Goal: Entertainment & Leisure: Consume media (video, audio)

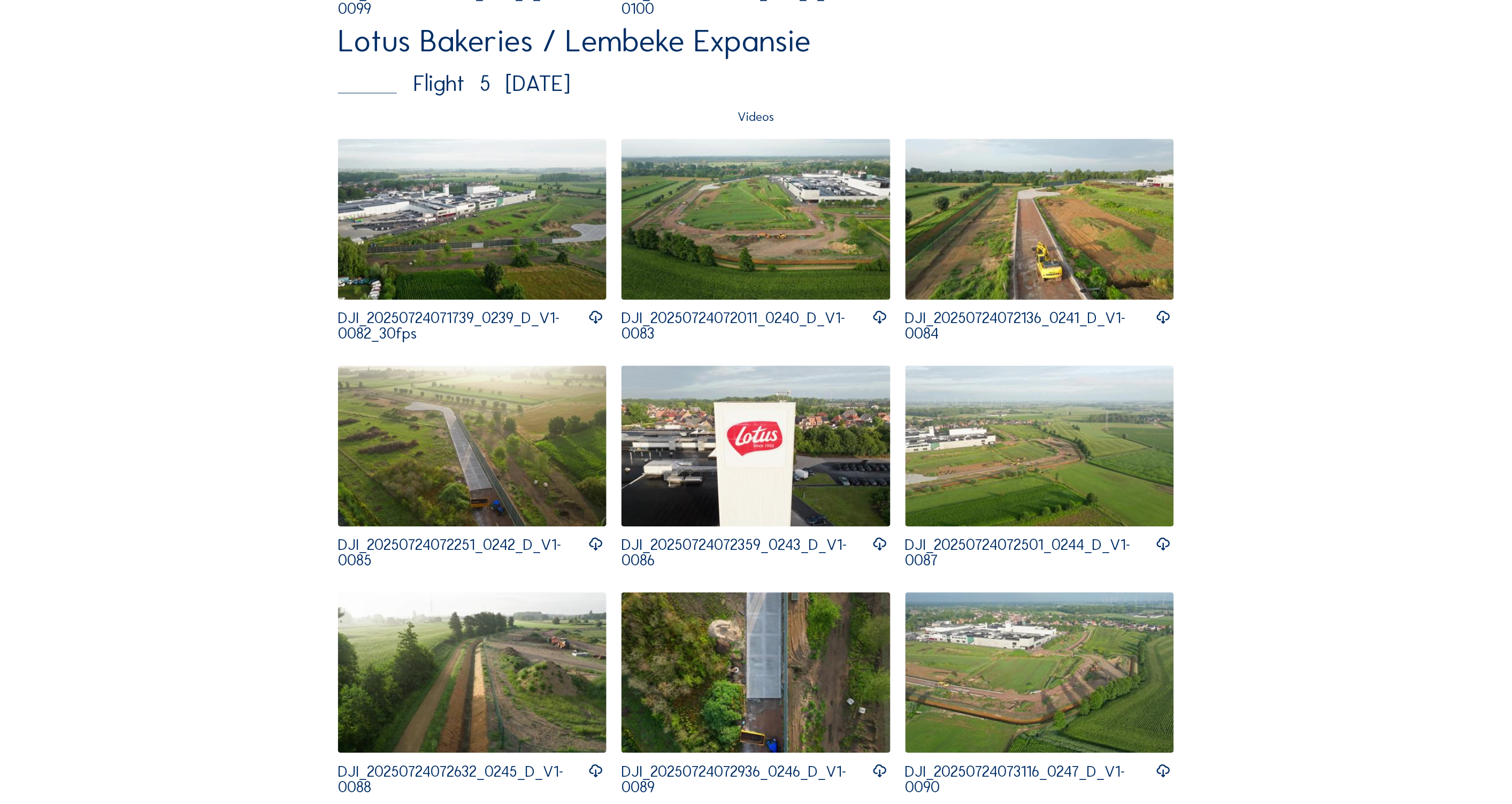
scroll to position [2709, 0]
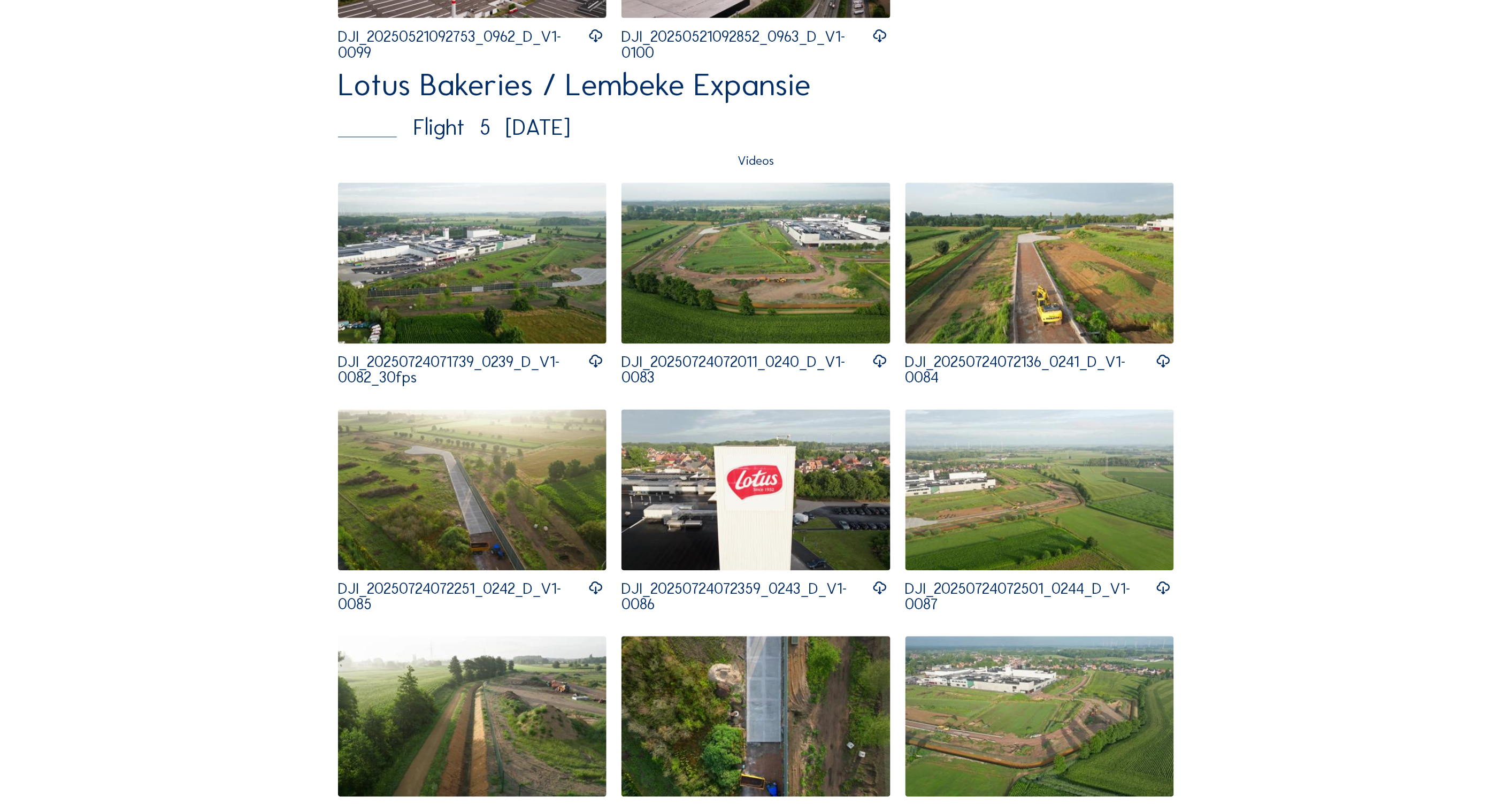
click at [516, 293] on img at bounding box center [472, 263] width 269 height 161
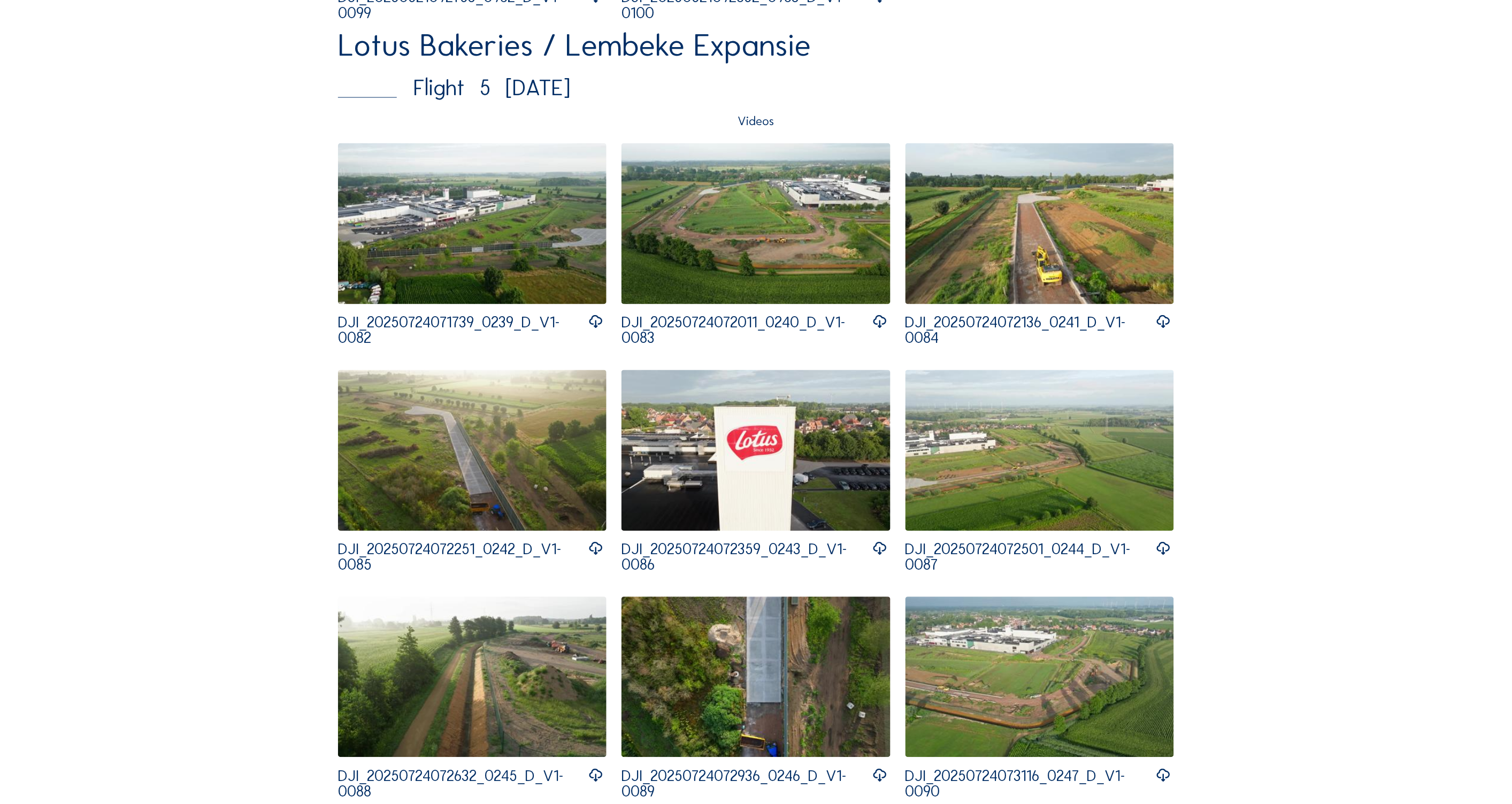
scroll to position [2781, 0]
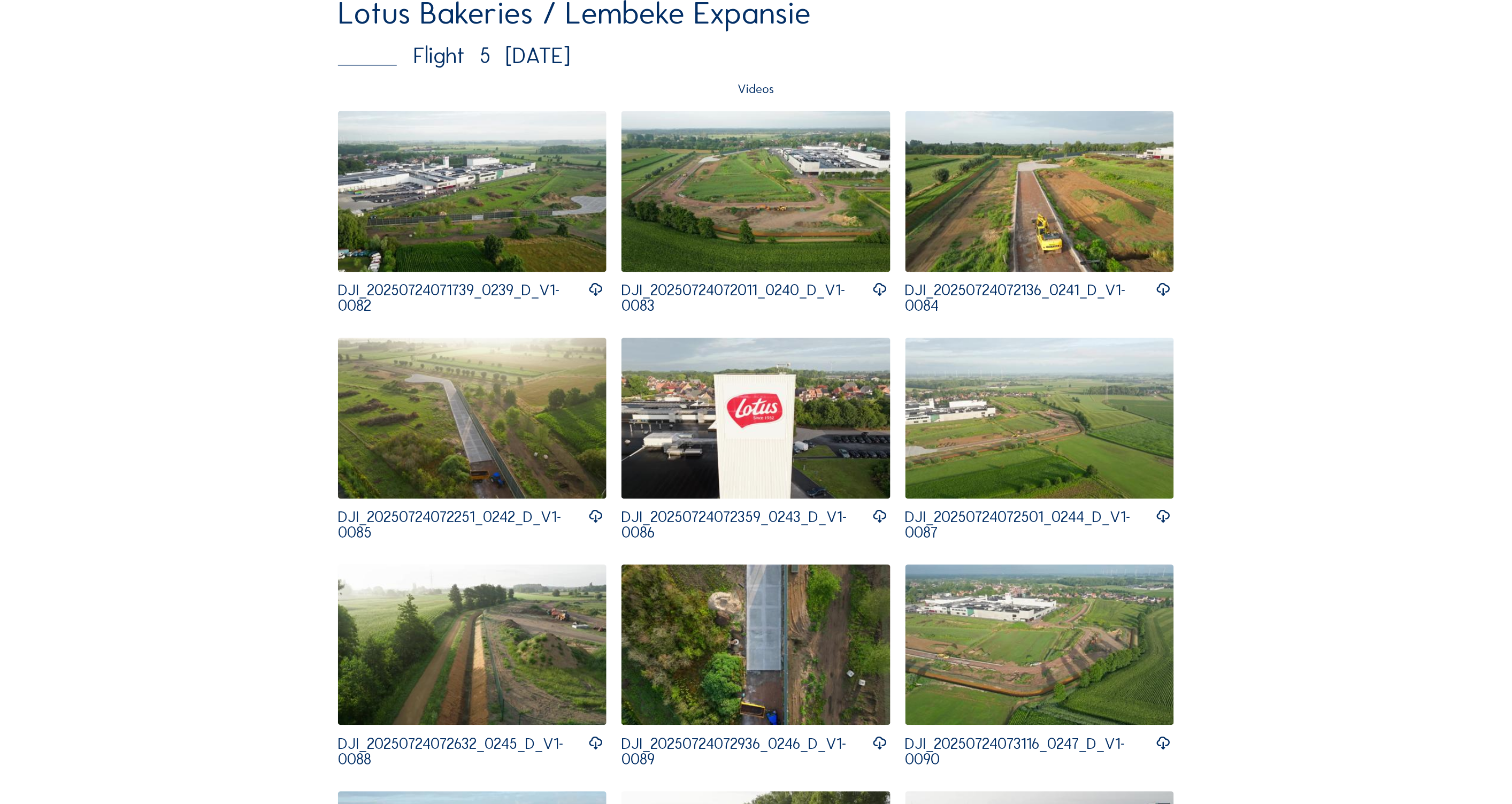
click at [504, 200] on img at bounding box center [472, 191] width 269 height 161
click at [760, 215] on img at bounding box center [755, 191] width 269 height 161
click at [1026, 232] on img at bounding box center [1040, 191] width 269 height 161
click at [437, 455] on img at bounding box center [472, 418] width 269 height 161
click at [745, 455] on img at bounding box center [755, 418] width 269 height 161
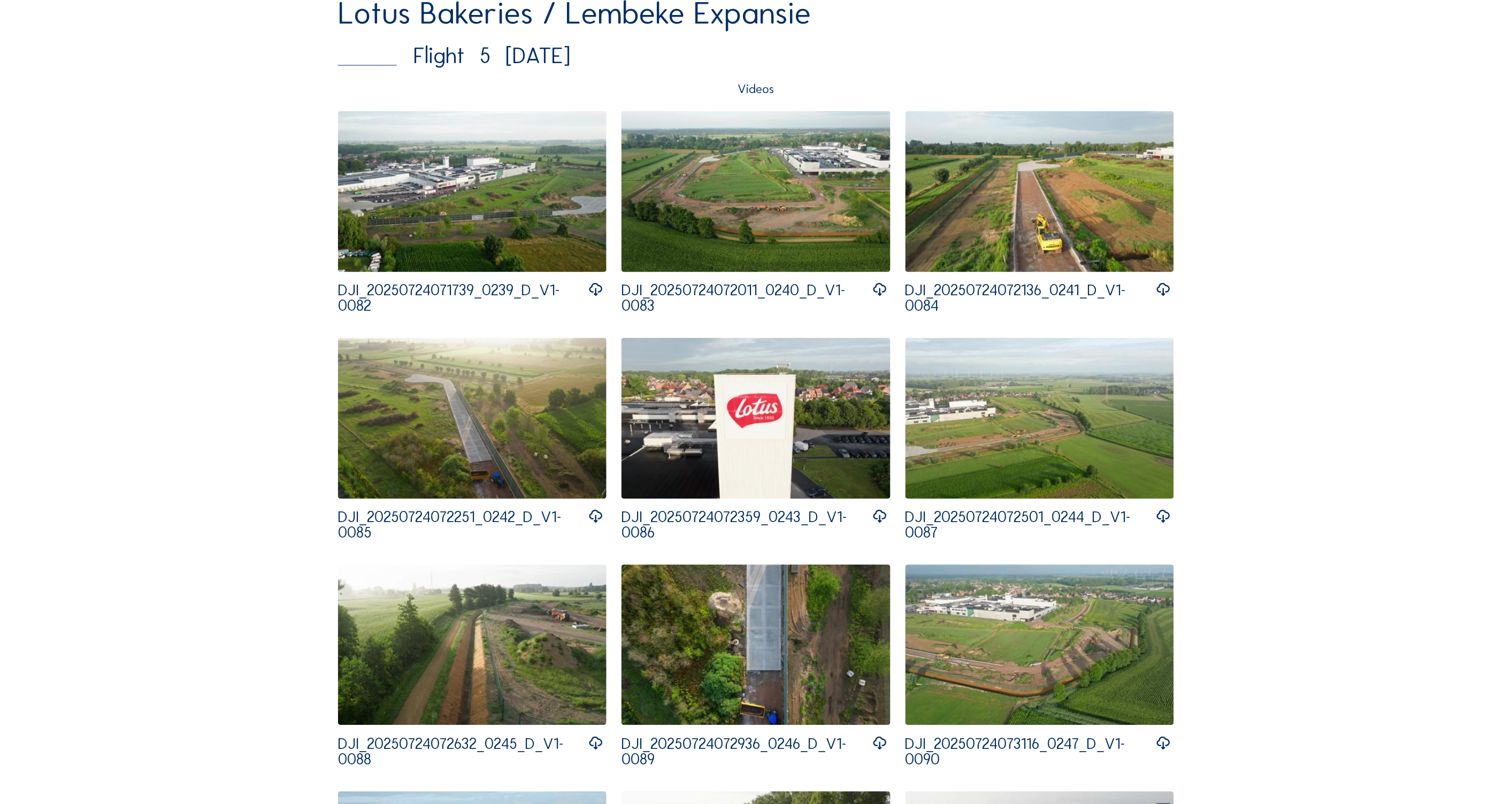
click at [1045, 462] on img at bounding box center [1040, 418] width 269 height 161
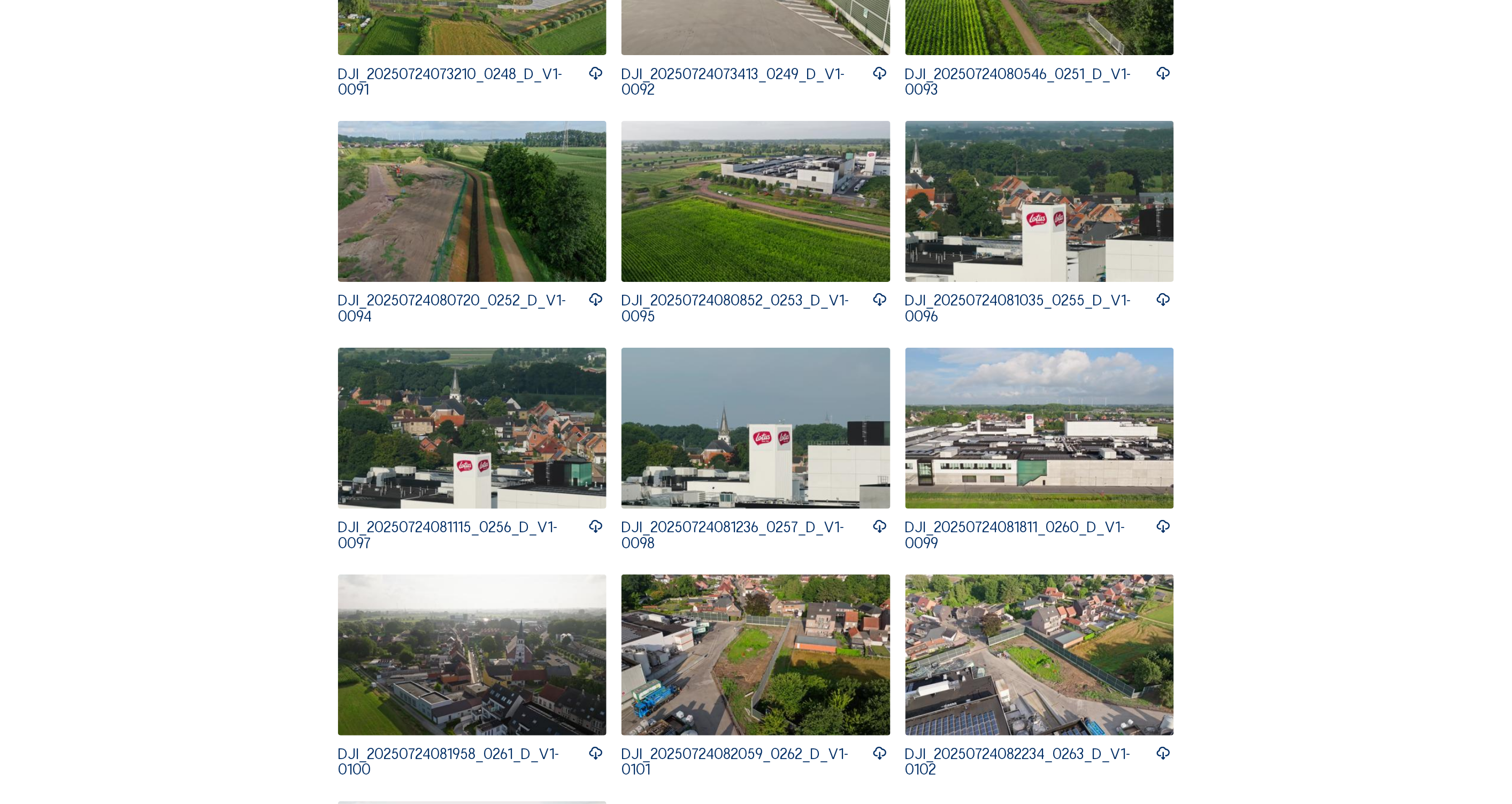
scroll to position [4064, 0]
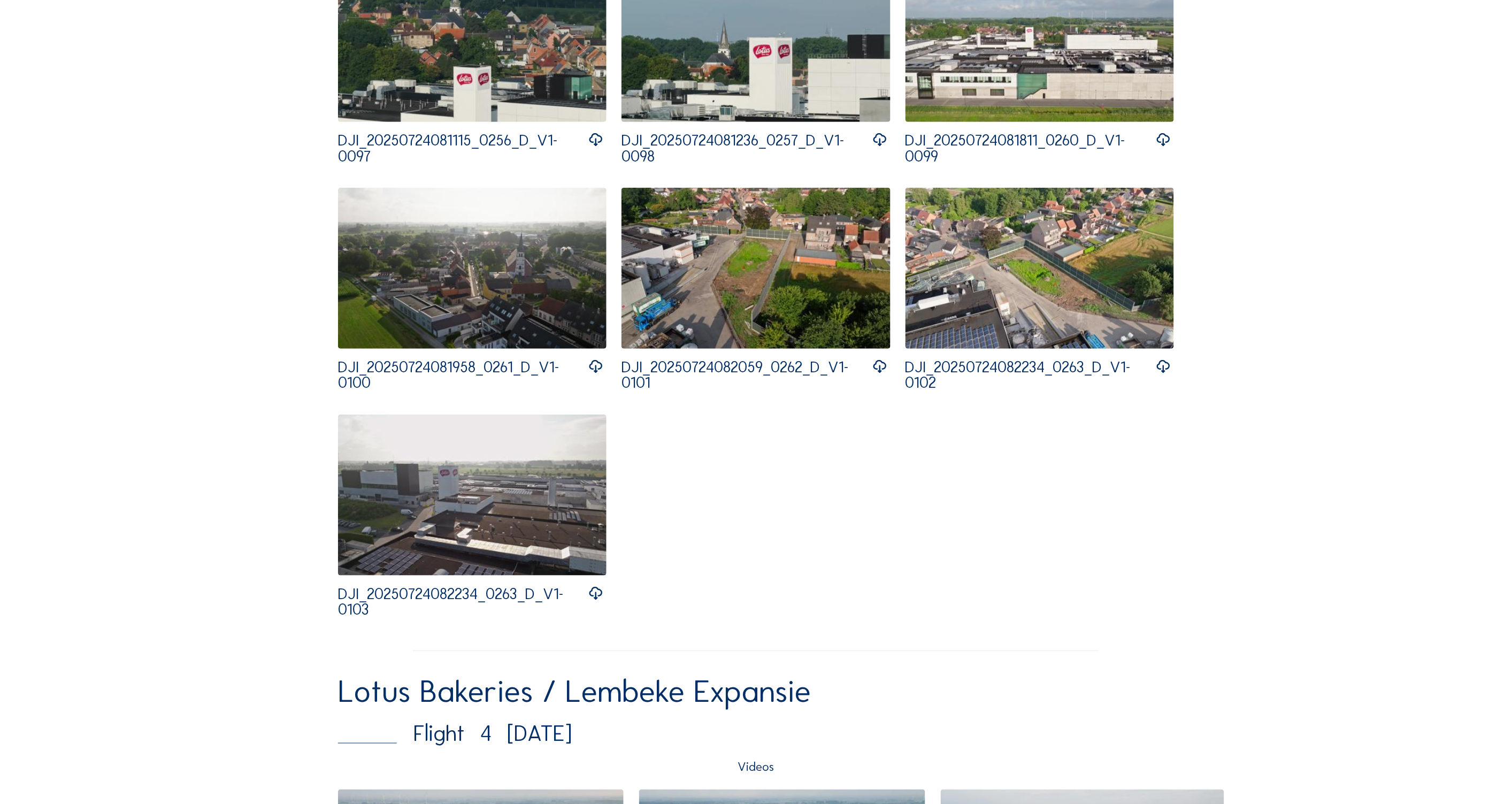
click at [510, 491] on img at bounding box center [472, 495] width 269 height 161
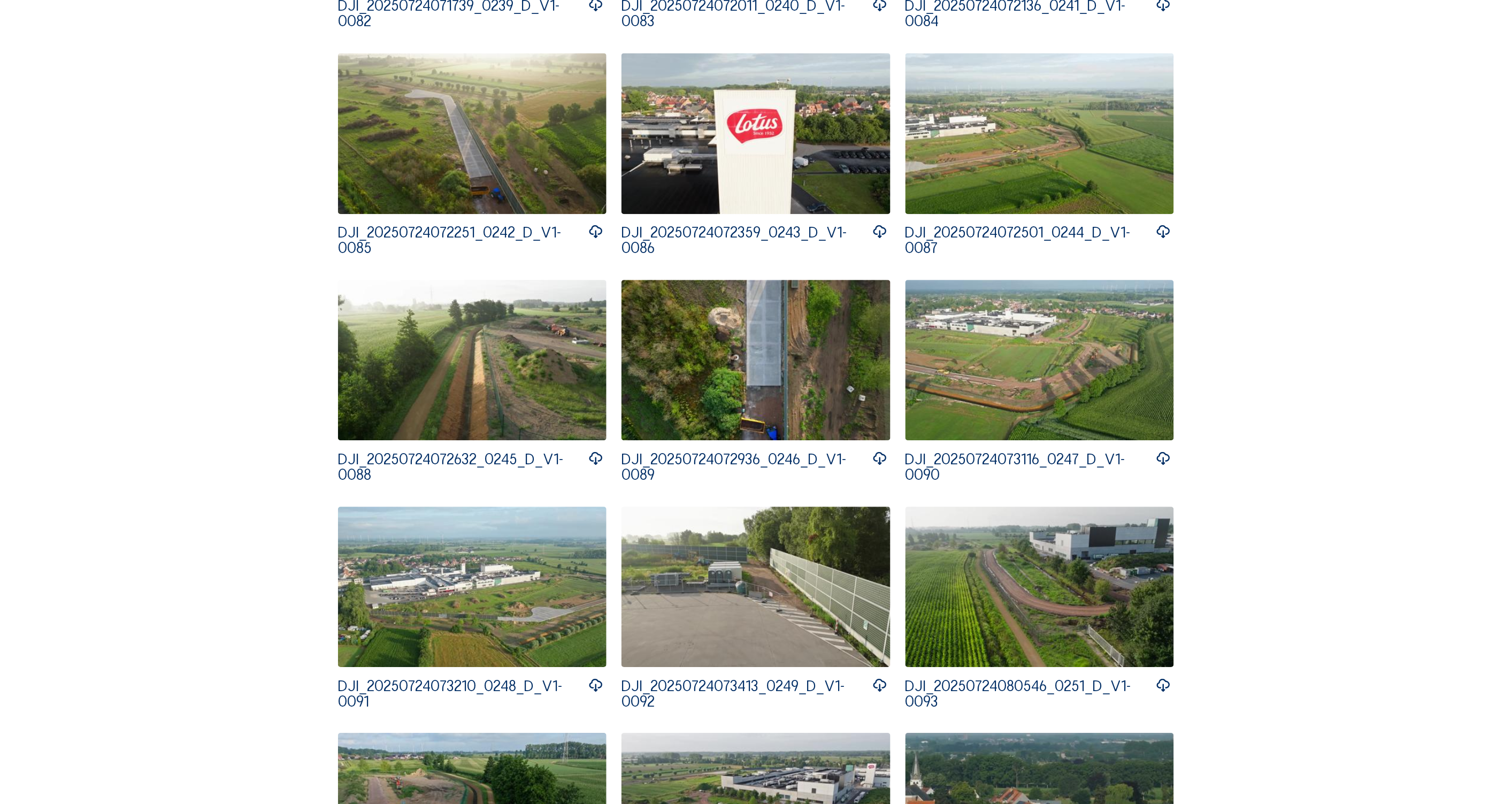
scroll to position [2709, 0]
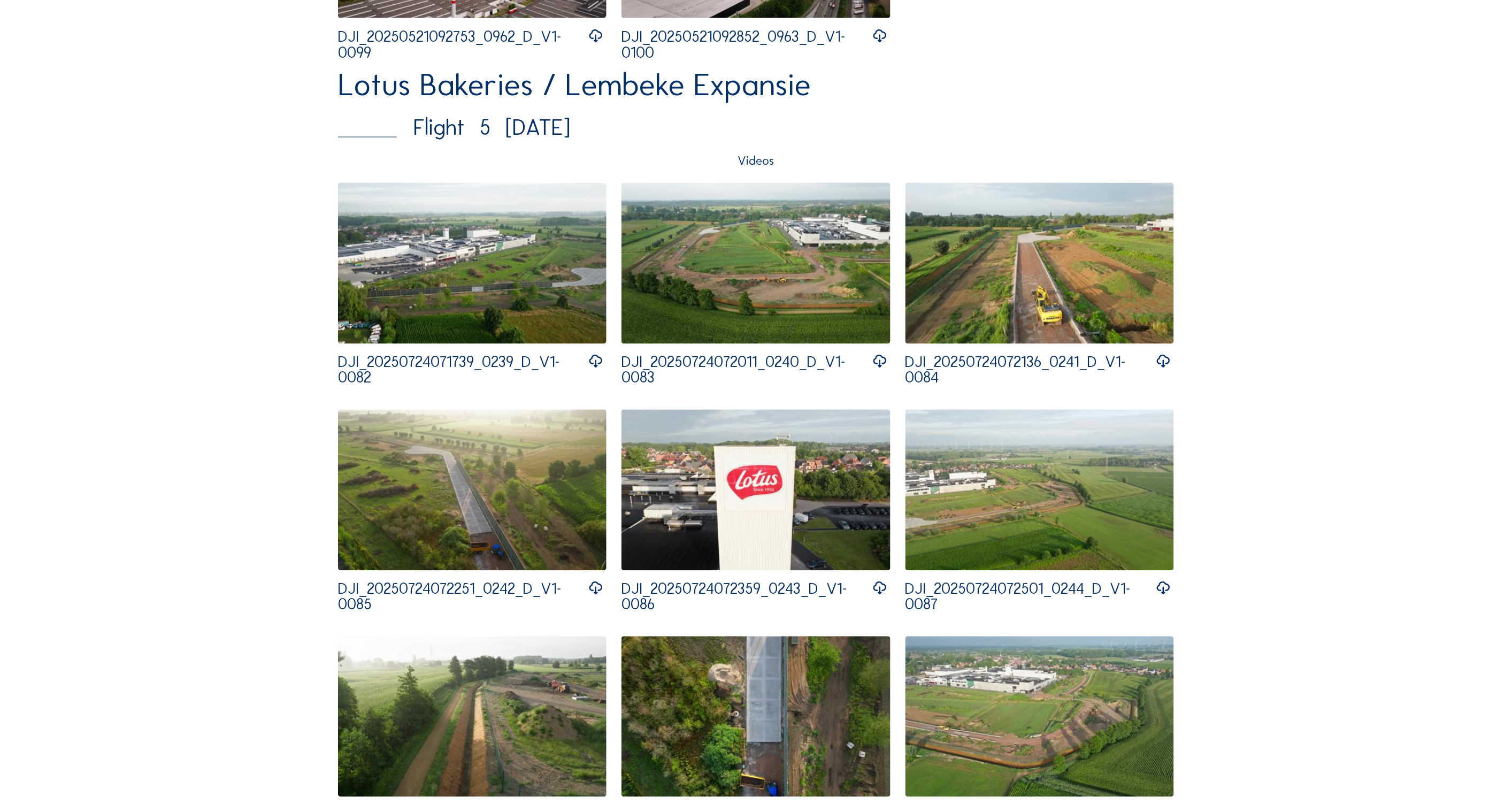
click at [484, 281] on img at bounding box center [472, 263] width 269 height 161
click at [721, 267] on img at bounding box center [755, 263] width 269 height 161
click at [1037, 267] on img at bounding box center [1040, 263] width 269 height 161
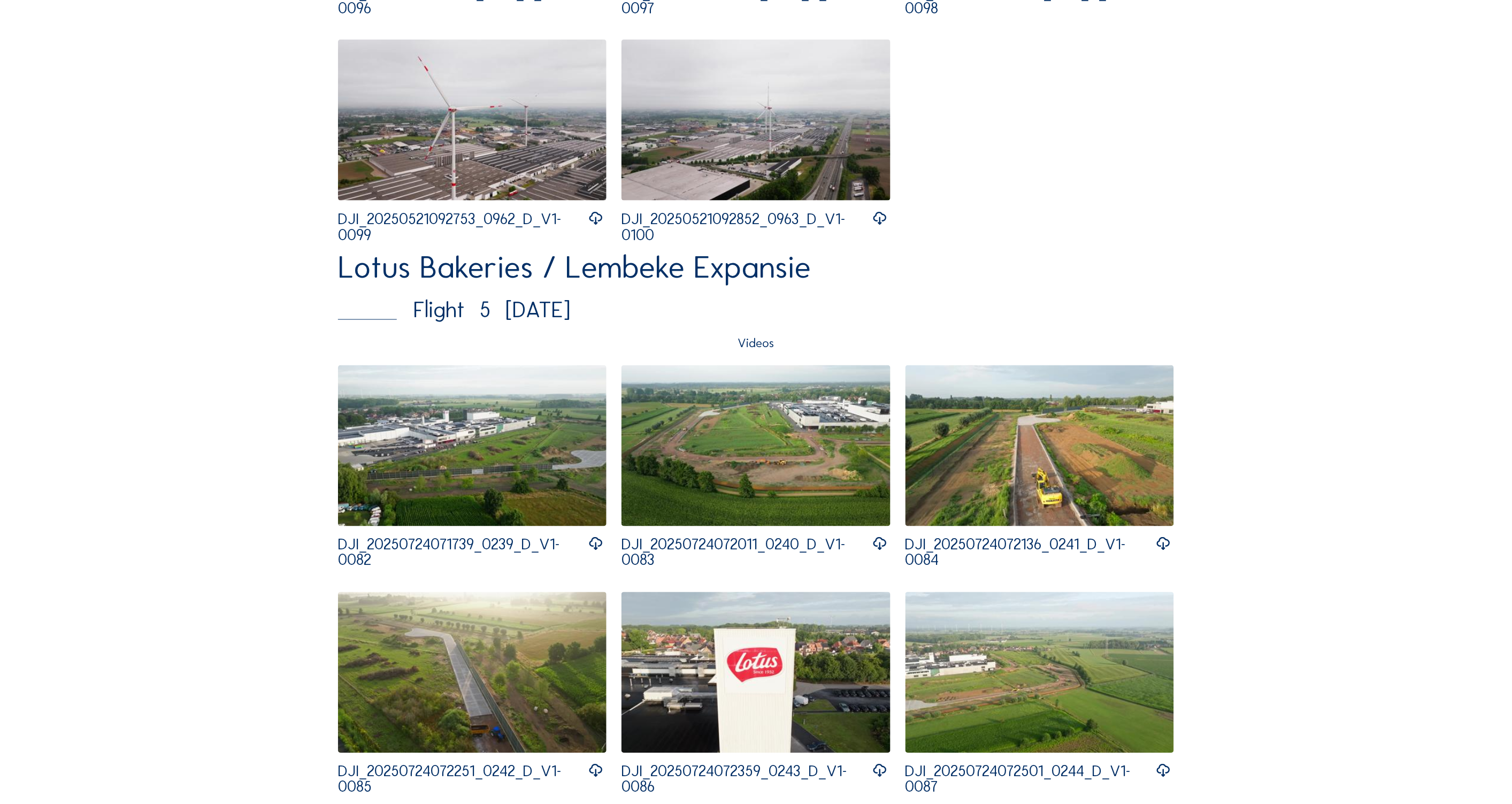
scroll to position [2424, 0]
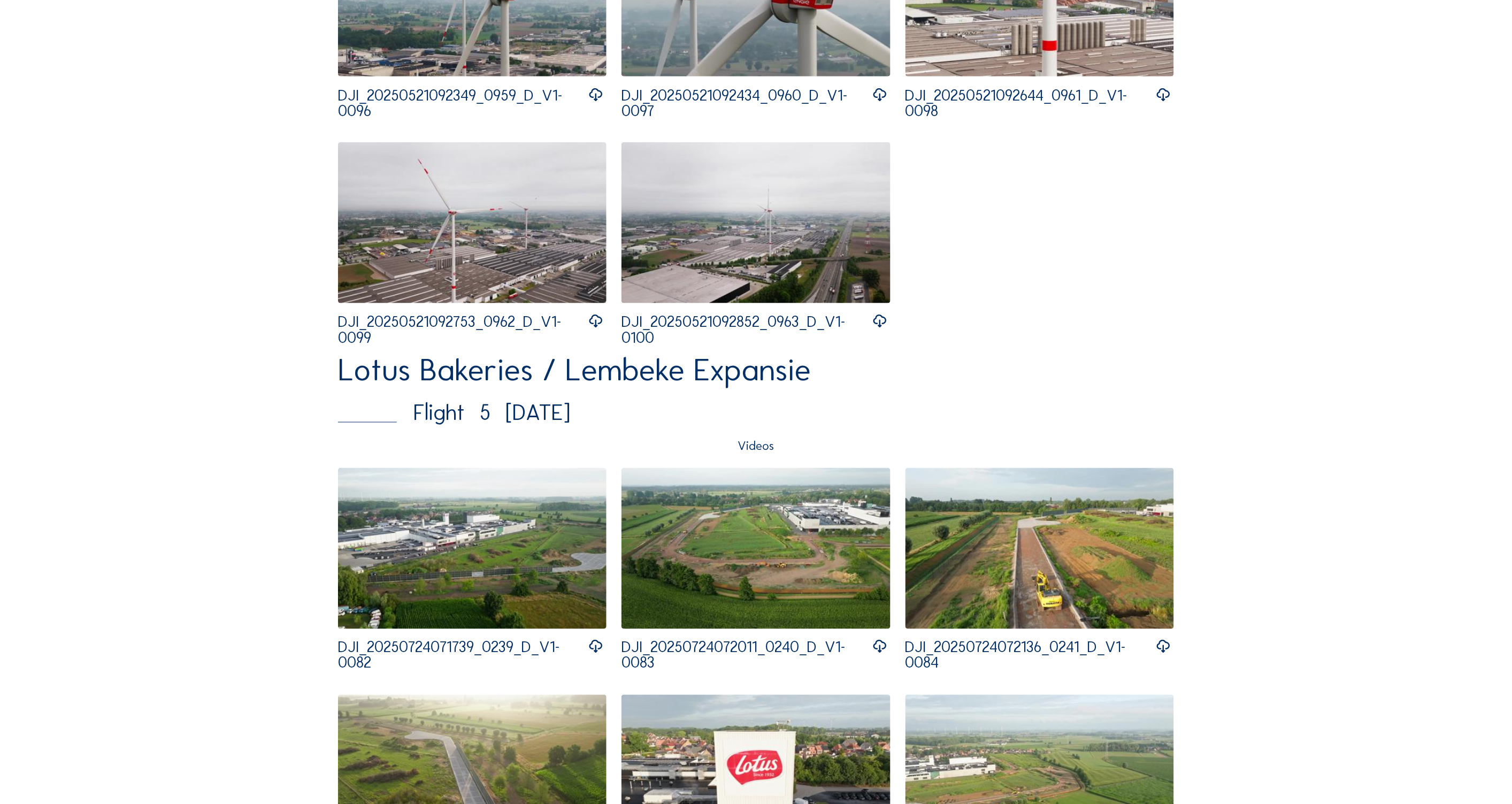
click at [492, 589] on img at bounding box center [472, 548] width 269 height 161
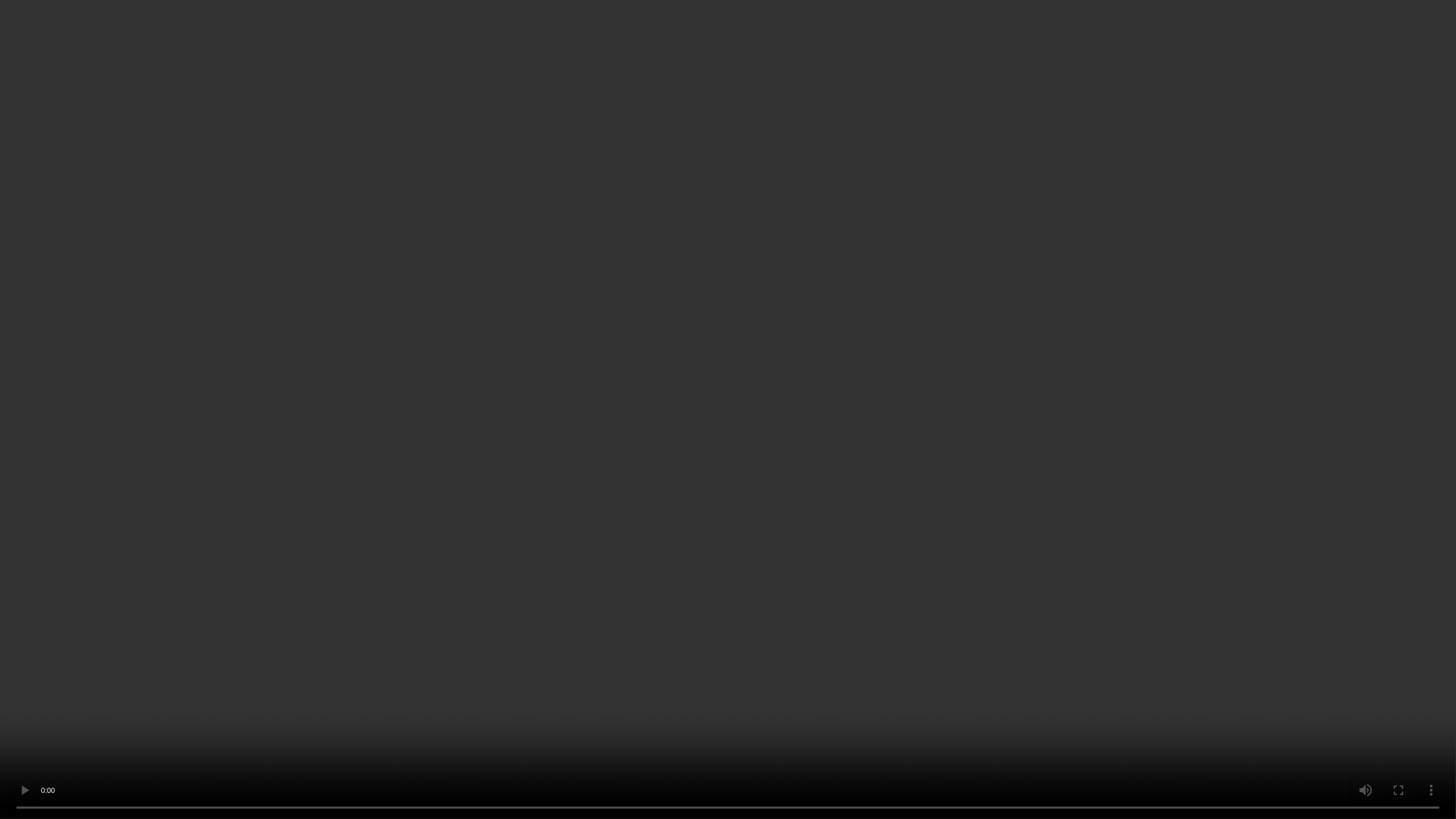
click at [522, 288] on video at bounding box center [728, 410] width 1456 height 819
